Goal: Information Seeking & Learning: Learn about a topic

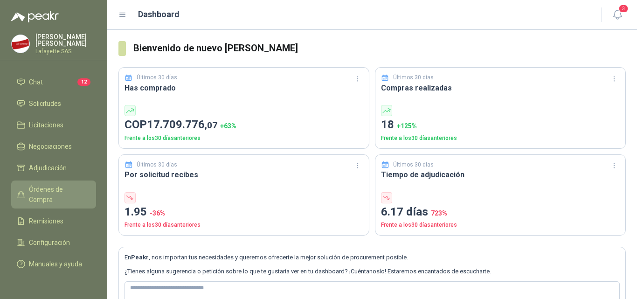
scroll to position [30, 0]
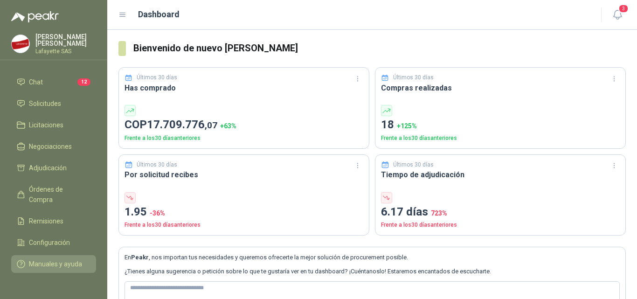
click at [41, 259] on span "Manuales y ayuda" at bounding box center [55, 264] width 53 height 10
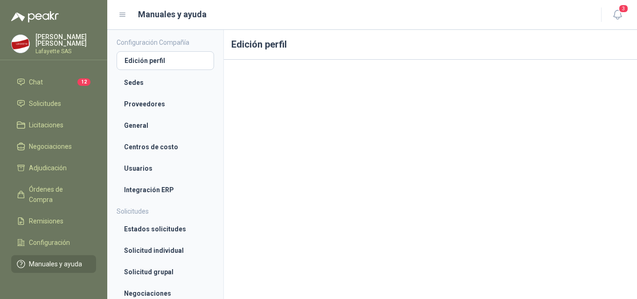
click at [59, 259] on span "Manuales y ayuda" at bounding box center [55, 264] width 53 height 10
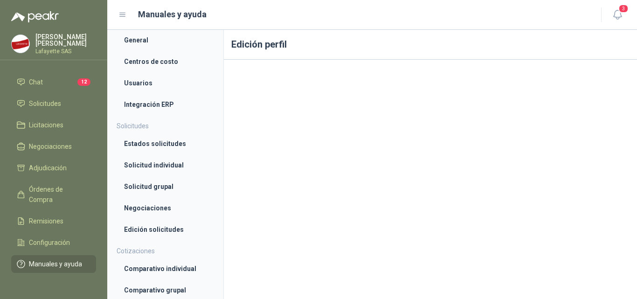
scroll to position [5, 0]
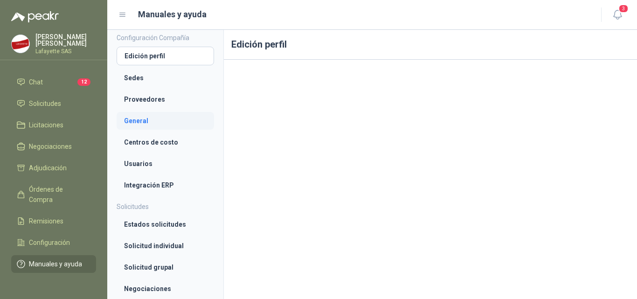
click at [144, 119] on li "General" at bounding box center [165, 121] width 82 height 10
click at [141, 144] on li "Centros de costo" at bounding box center [165, 142] width 82 height 10
click at [133, 165] on li "Usuarios" at bounding box center [165, 163] width 82 height 10
click at [140, 182] on li "Integración ERP" at bounding box center [165, 185] width 82 height 10
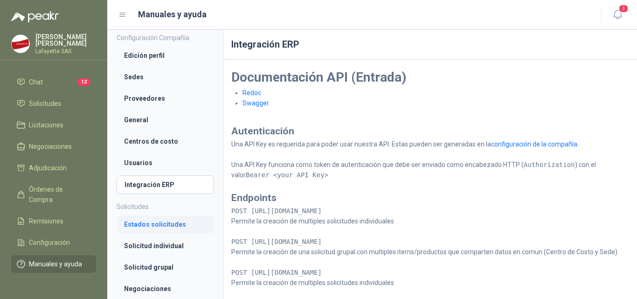
click at [139, 221] on li "Estados solicitudes" at bounding box center [165, 224] width 82 height 10
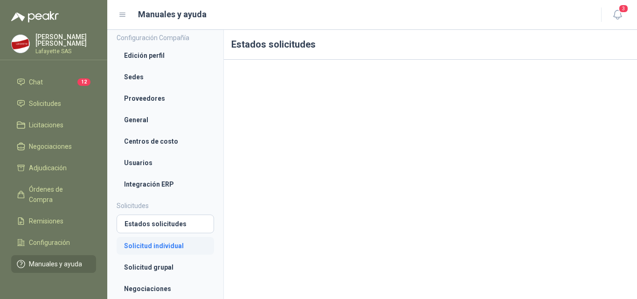
click at [157, 244] on li "Solicitud individual" at bounding box center [165, 245] width 82 height 10
click at [144, 265] on li "Solicitud grupal" at bounding box center [165, 267] width 82 height 10
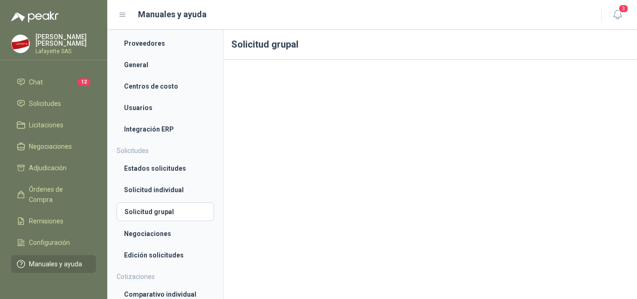
scroll to position [64, 0]
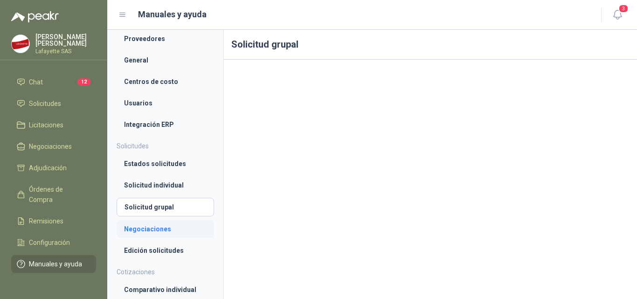
click at [158, 224] on link "Negociaciones" at bounding box center [165, 229] width 97 height 18
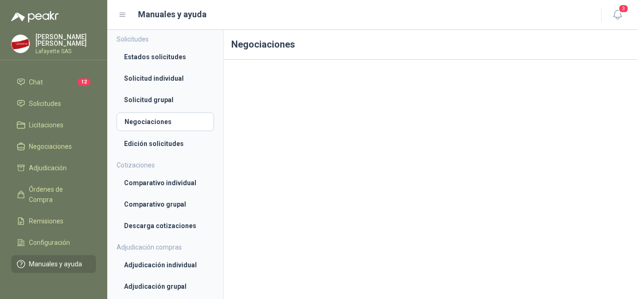
scroll to position [172, 0]
click at [150, 142] on li "Edición solicitudes" at bounding box center [165, 143] width 82 height 10
click at [144, 180] on li "Comparativo individual" at bounding box center [165, 182] width 82 height 10
click at [135, 201] on li "Comparativo grupal" at bounding box center [165, 204] width 82 height 10
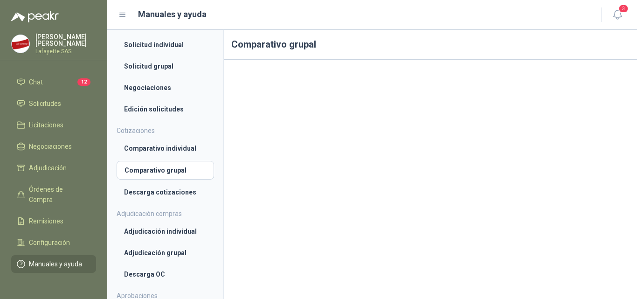
scroll to position [218, 0]
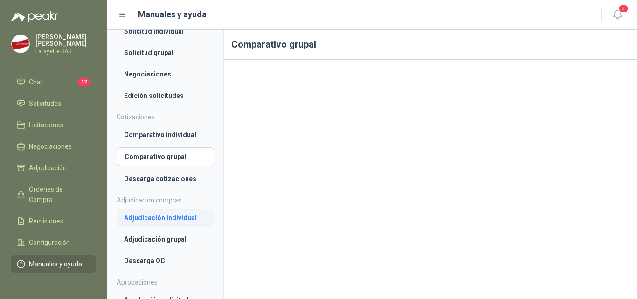
click at [155, 219] on li "Adjudicación individual" at bounding box center [165, 218] width 82 height 10
click at [156, 238] on li "Adjudicación grupal" at bounding box center [165, 239] width 82 height 10
click at [138, 258] on li "Descarga OC" at bounding box center [165, 260] width 82 height 10
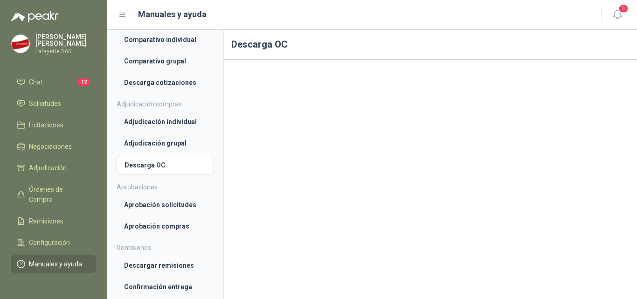
scroll to position [318, 0]
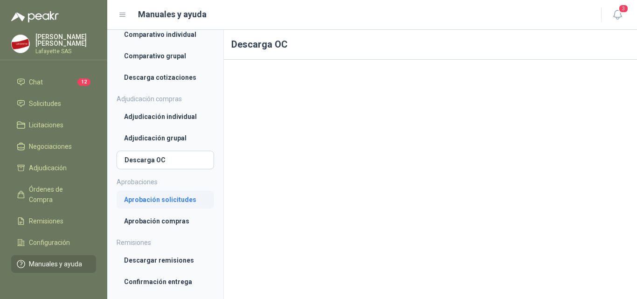
click at [162, 191] on link "Aprobación solicitudes" at bounding box center [165, 200] width 97 height 18
click at [164, 220] on li "Aprobación compras" at bounding box center [165, 221] width 82 height 10
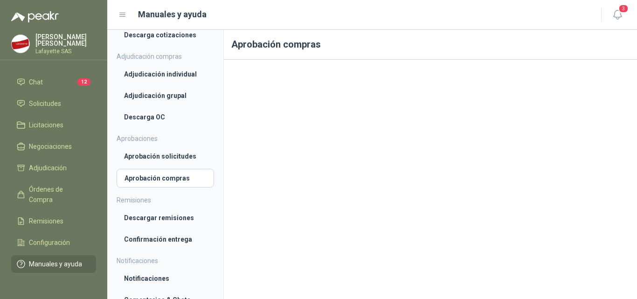
scroll to position [371, 0]
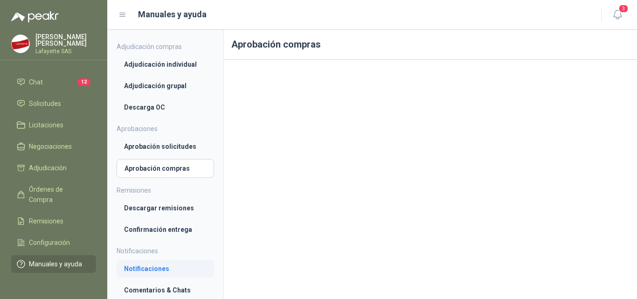
click at [149, 269] on li "Notificaciones" at bounding box center [165, 268] width 82 height 10
click at [158, 289] on li "Comentarios & Chats" at bounding box center [165, 290] width 82 height 10
